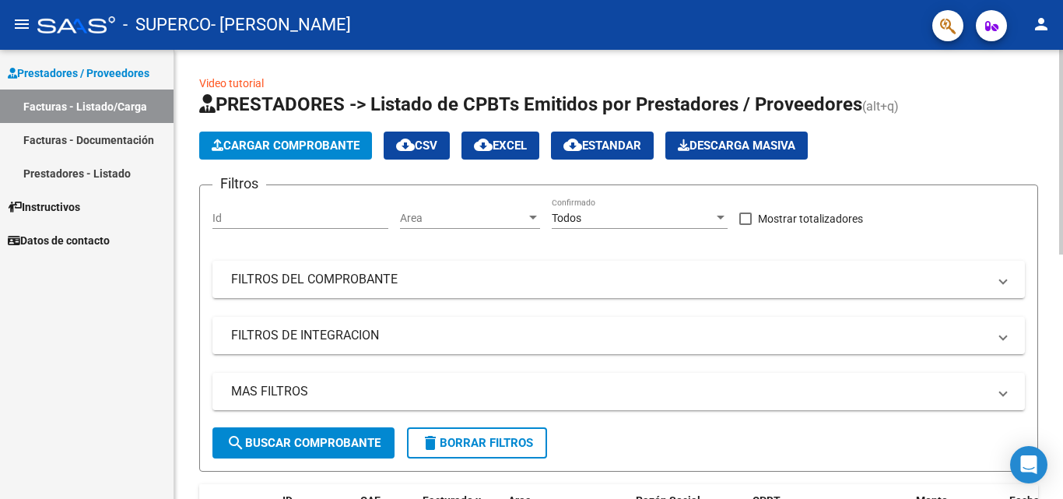
click at [305, 147] on span "Cargar Comprobante" at bounding box center [286, 145] width 148 height 14
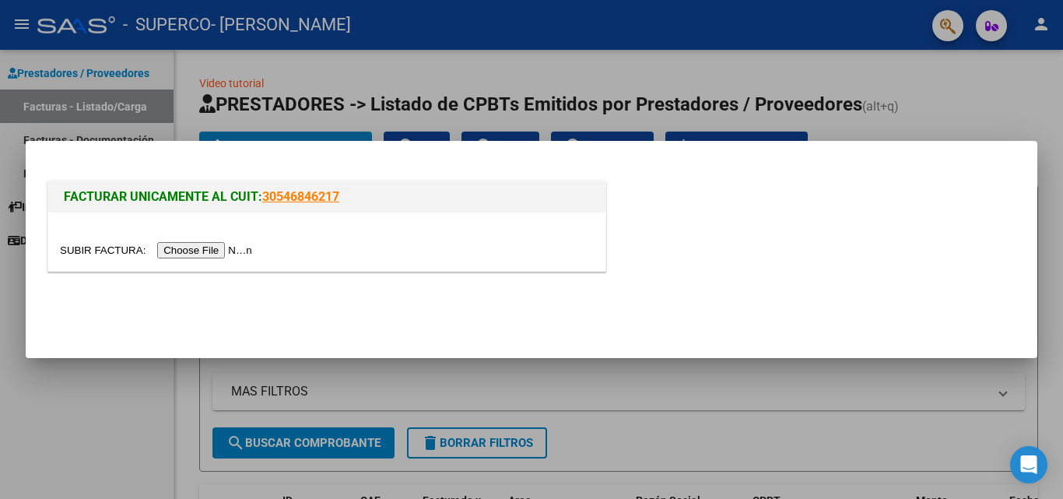
click at [234, 252] on input "file" at bounding box center [158, 250] width 197 height 16
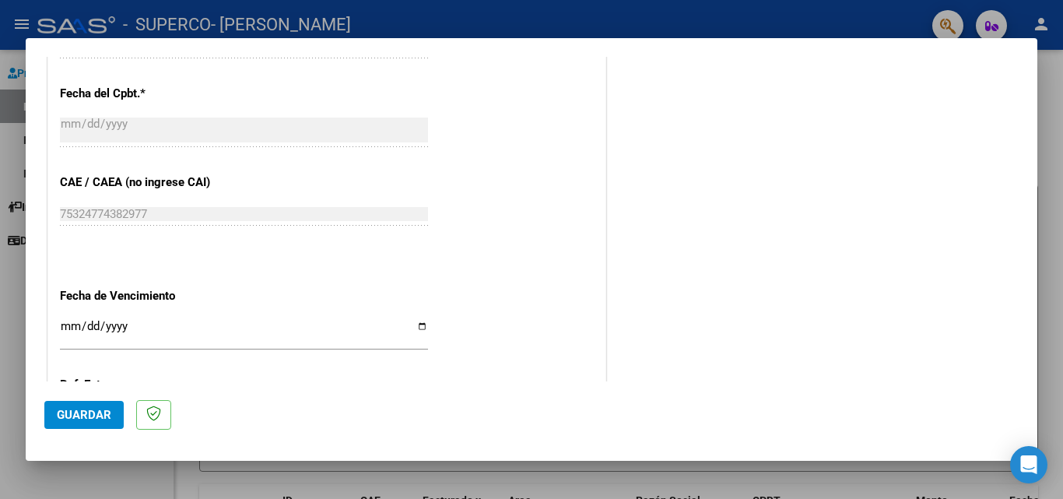
scroll to position [1015, 0]
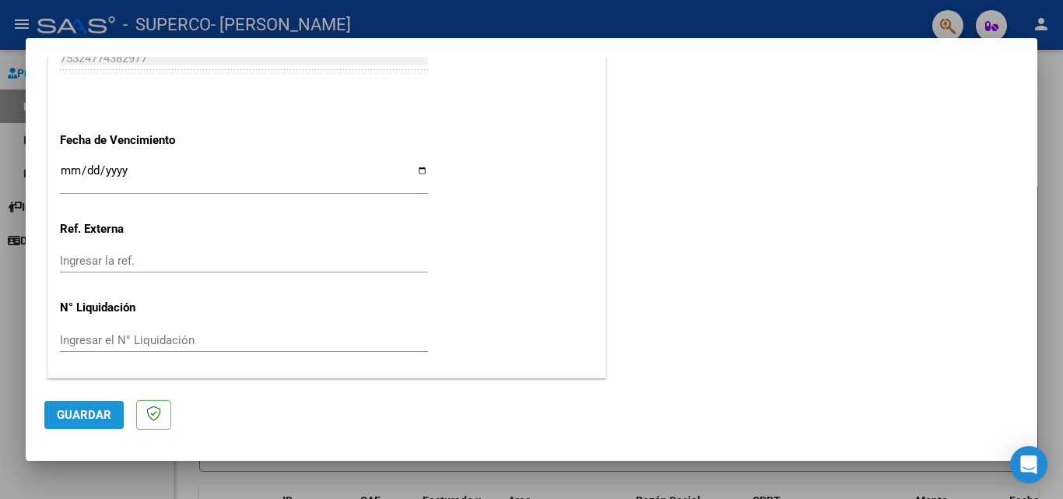
click at [79, 415] on span "Guardar" at bounding box center [84, 415] width 54 height 14
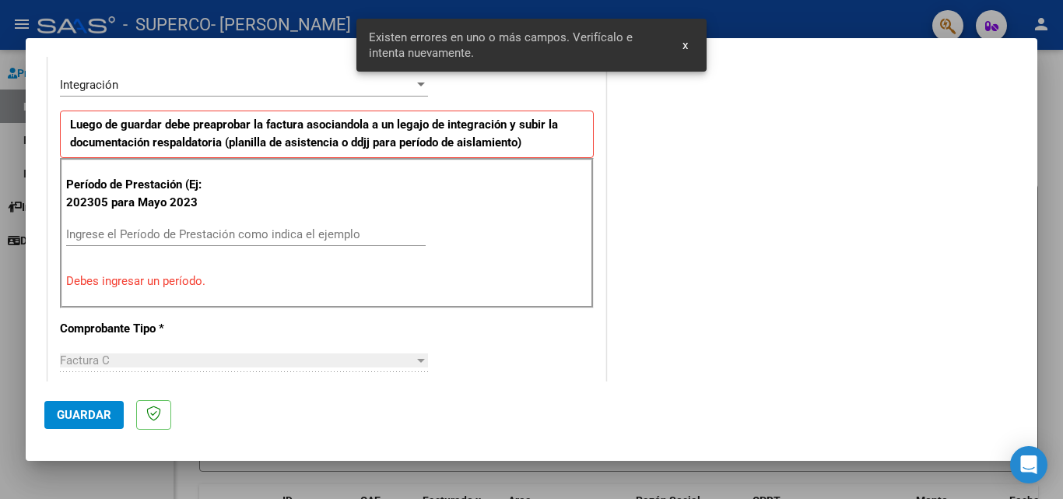
click at [193, 231] on input "Ingrese el Período de Prestación como indica el ejemplo" at bounding box center [245, 234] width 359 height 14
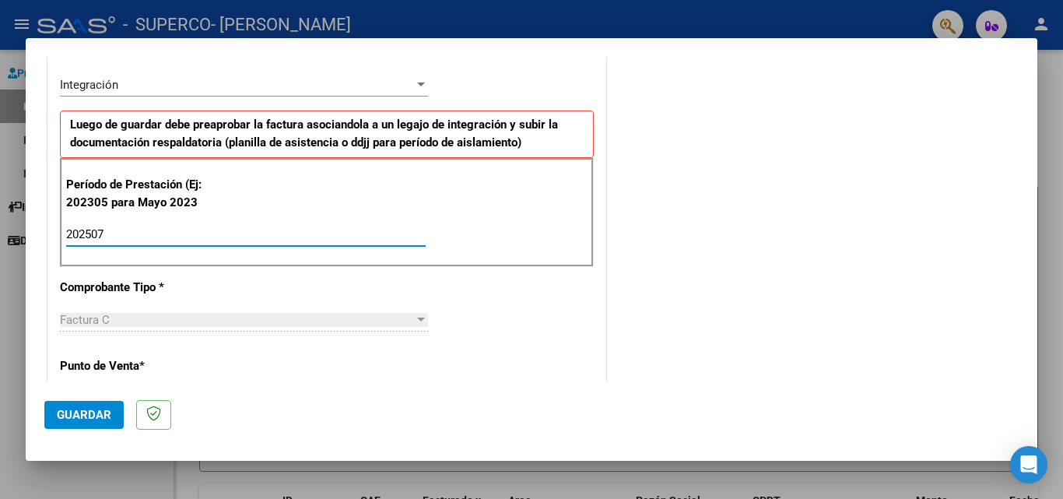
type input "202507"
click at [79, 405] on button "Guardar" at bounding box center [83, 415] width 79 height 28
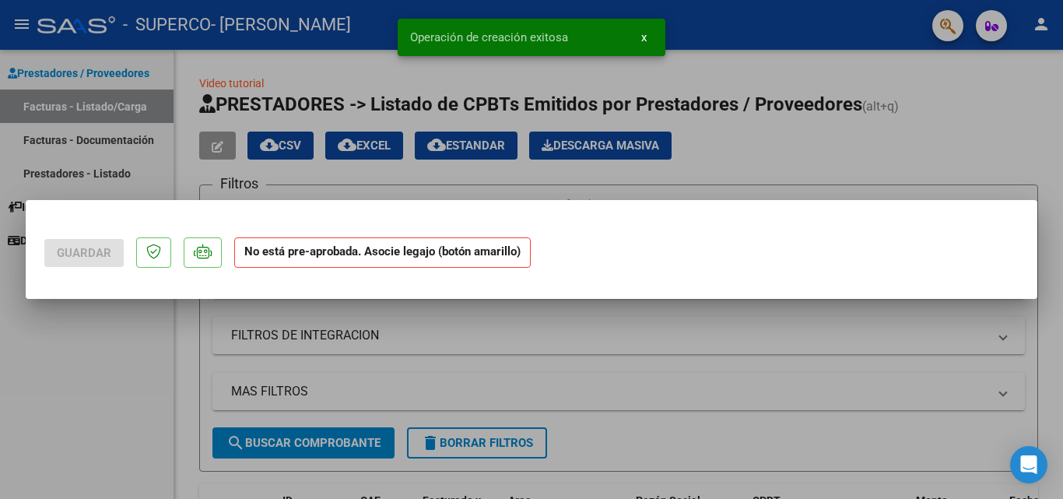
scroll to position [0, 0]
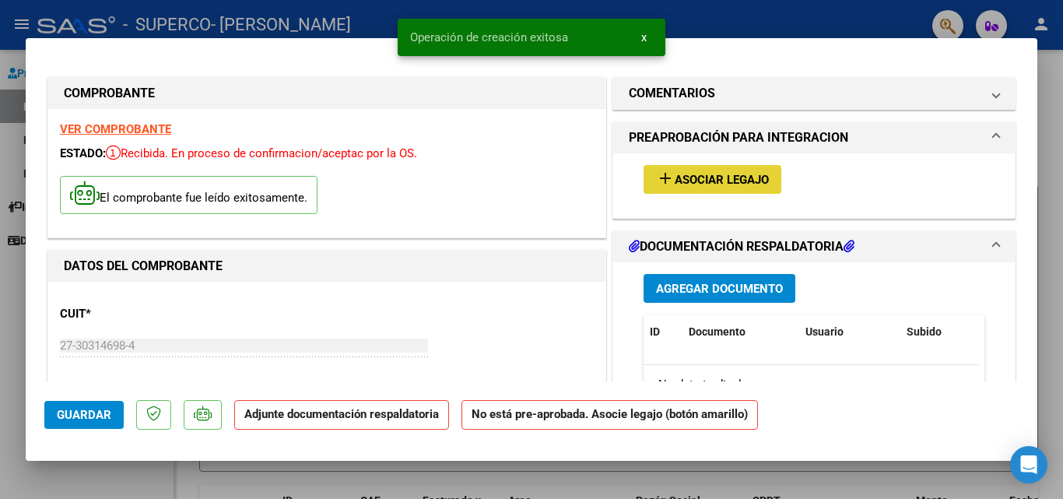
click at [657, 178] on mat-icon "add" at bounding box center [665, 178] width 19 height 19
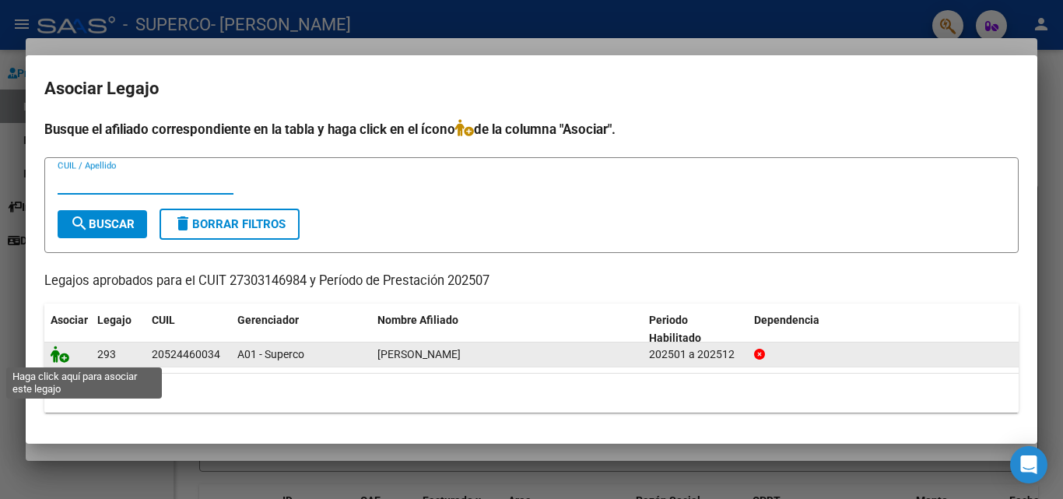
click at [65, 350] on icon at bounding box center [60, 353] width 19 height 17
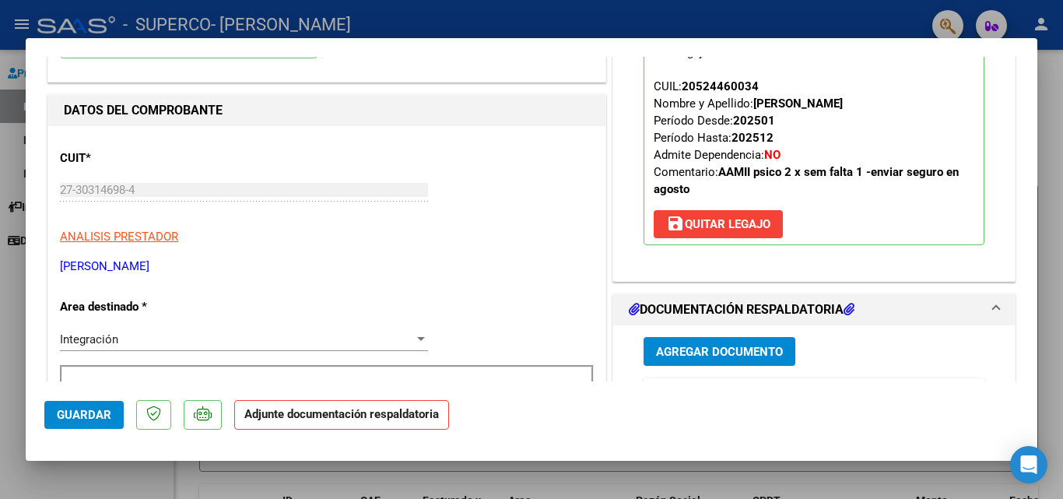
scroll to position [233, 0]
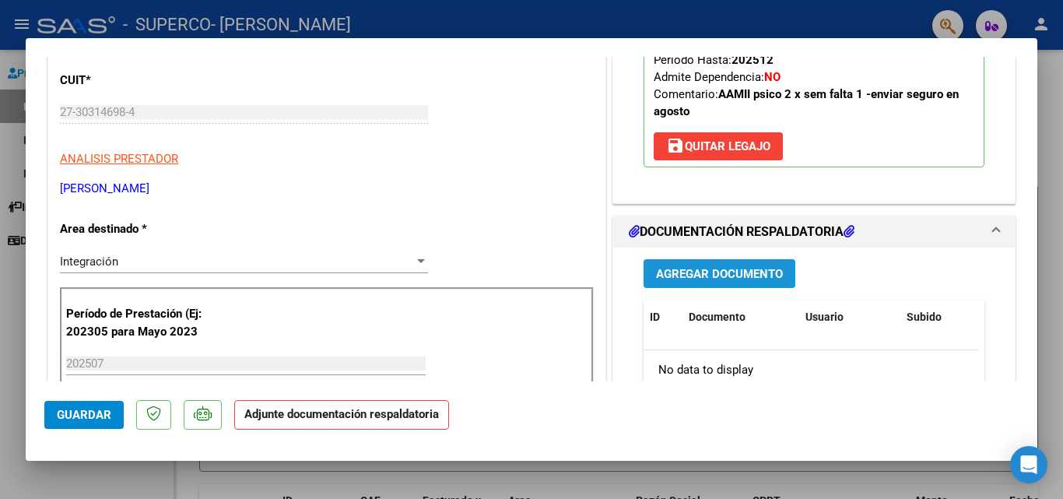
click at [679, 270] on span "Agregar Documento" at bounding box center [719, 274] width 127 height 14
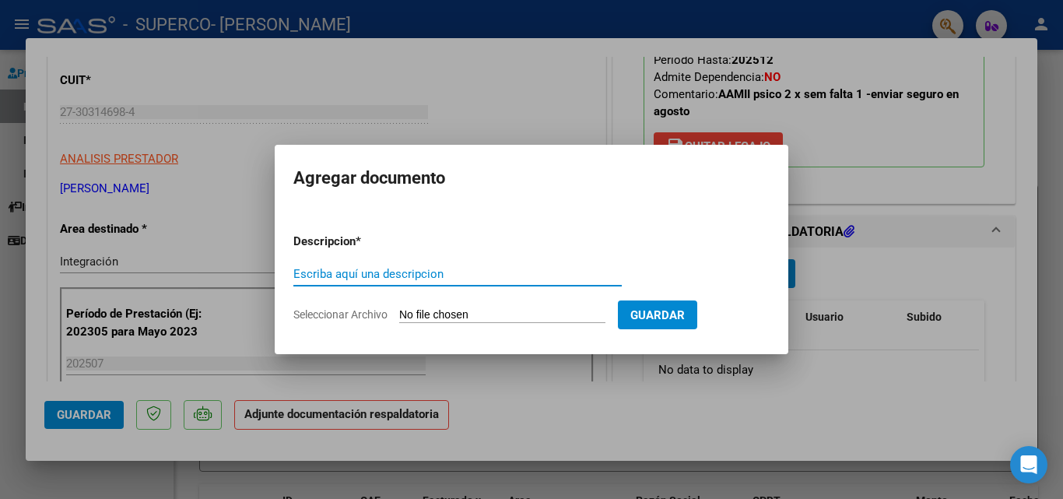
click at [355, 272] on input "Escriba aquí una descripcion" at bounding box center [457, 274] width 328 height 14
type input "asistencia"
click at [457, 313] on input "Seleccionar Archivo" at bounding box center [502, 315] width 206 height 15
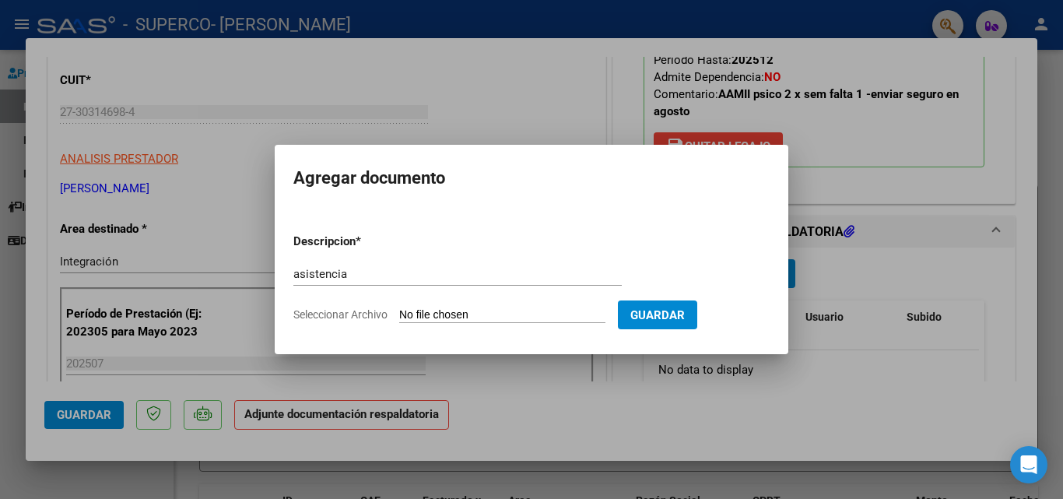
type input "C:\fakepath\asiste [PERSON_NAME].pdf"
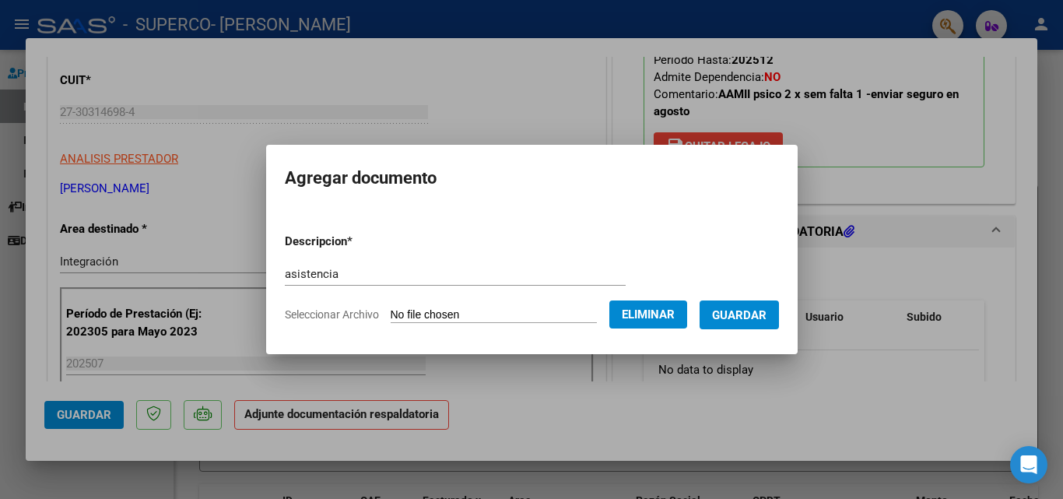
click at [741, 314] on span "Guardar" at bounding box center [739, 315] width 54 height 14
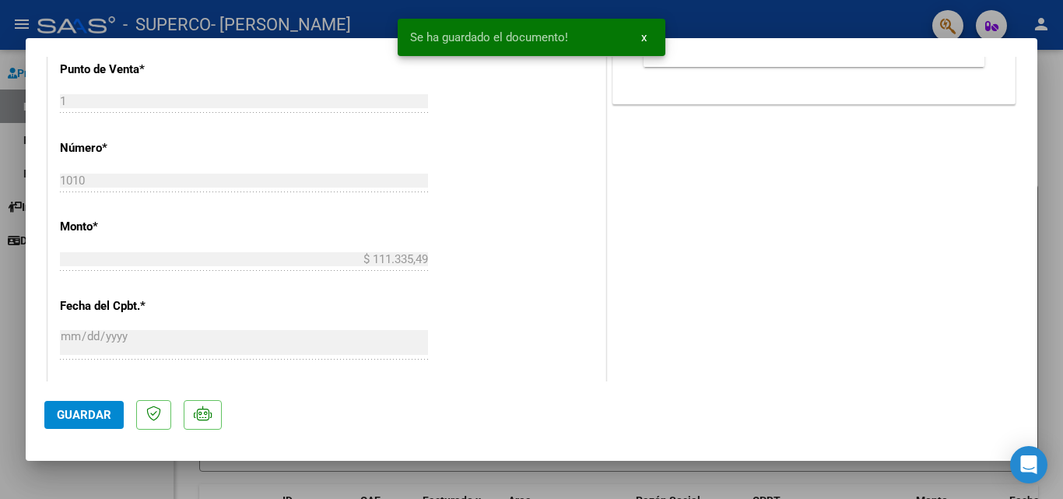
scroll to position [1068, 0]
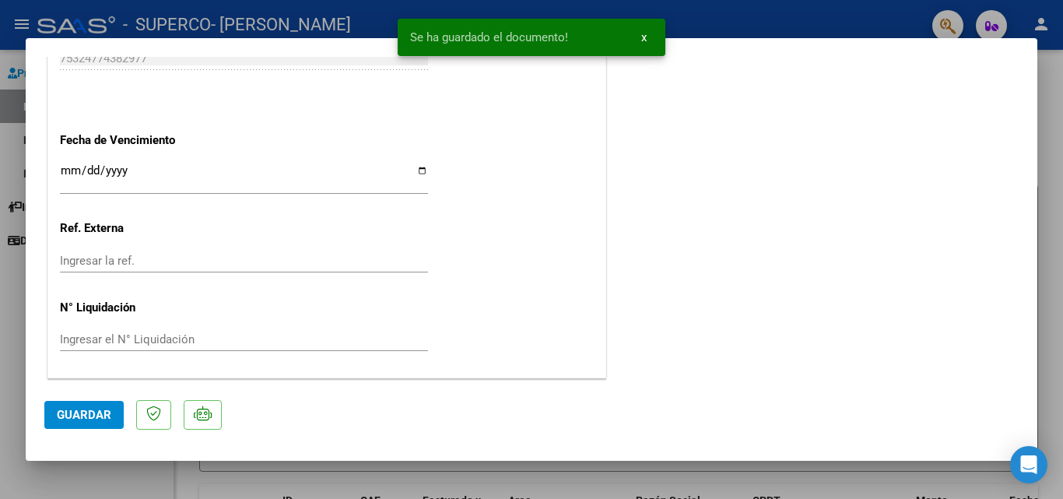
click at [102, 408] on span "Guardar" at bounding box center [84, 415] width 54 height 14
